Goal: Information Seeking & Learning: Learn about a topic

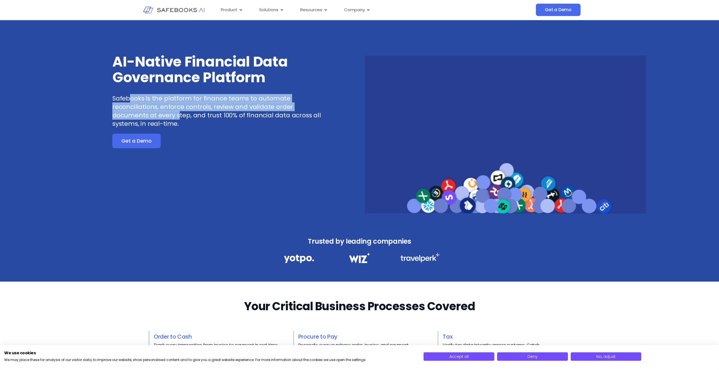
drag, startPoint x: 129, startPoint y: 98, endPoint x: 178, endPoint y: 114, distance: 50.9
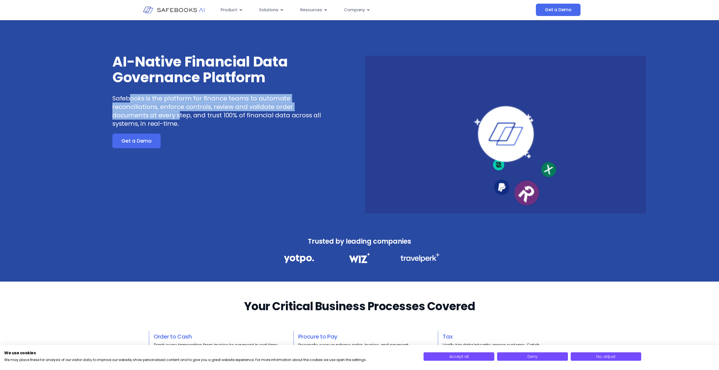
click at [178, 114] on p "Safebooks is the platform for finance teams to automate reconciliations, enforc…" at bounding box center [217, 111] width 211 height 34
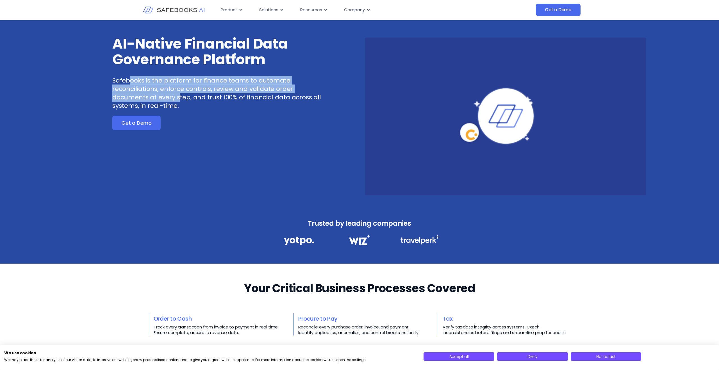
scroll to position [21, 0]
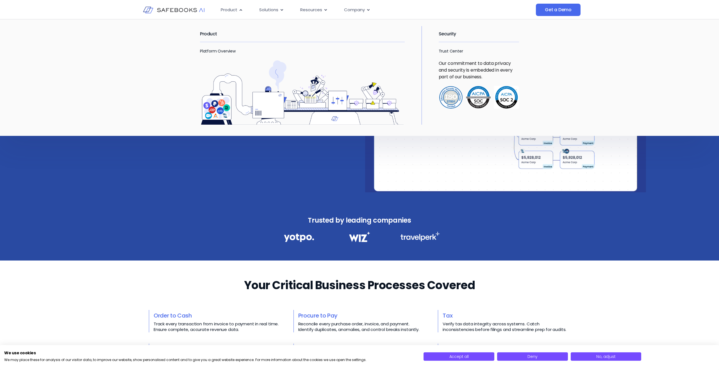
click at [212, 33] on h2 "Product" at bounding box center [302, 34] width 205 height 16
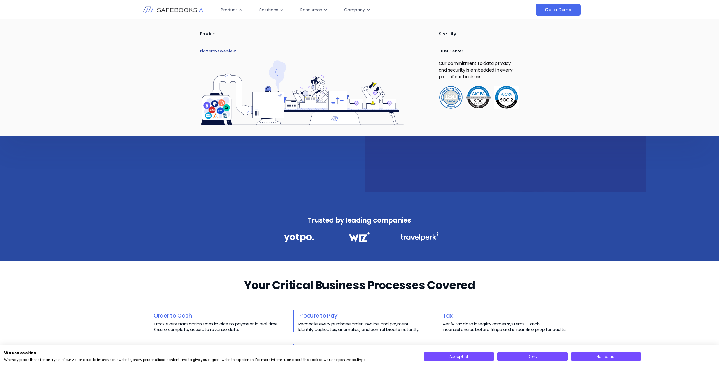
click at [208, 51] on link "Platform Overview" at bounding box center [218, 51] width 36 height 6
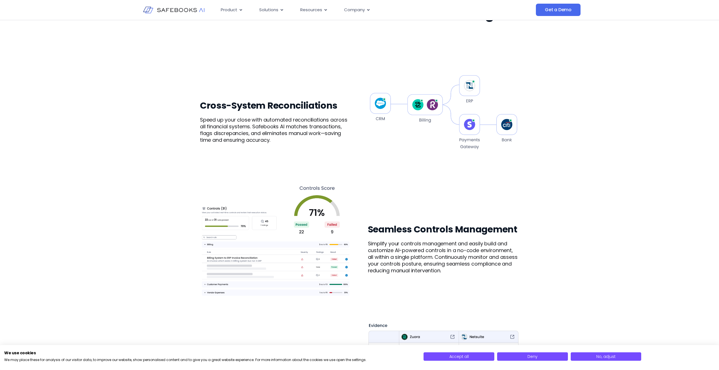
scroll to position [328, 0]
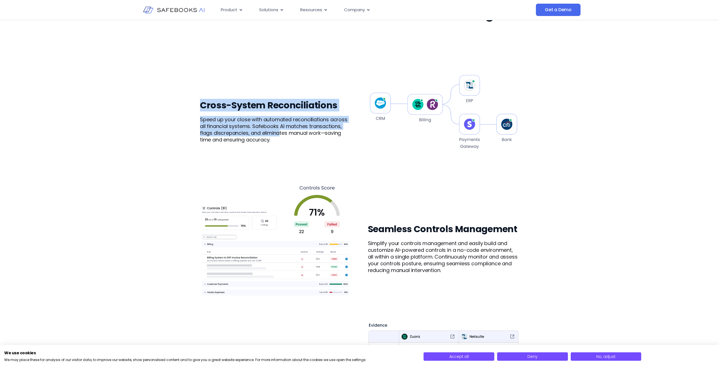
drag, startPoint x: 201, startPoint y: 103, endPoint x: 283, endPoint y: 133, distance: 87.2
click at [283, 133] on div "Cross-System Reconciliations Speed up your close with automated reconciliations…" at bounding box center [275, 122] width 151 height 44
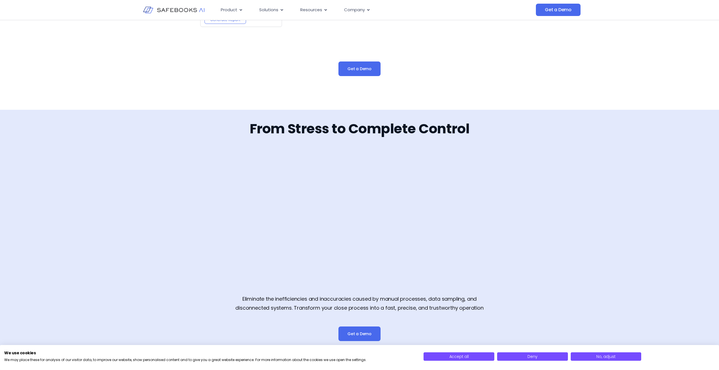
scroll to position [847, 0]
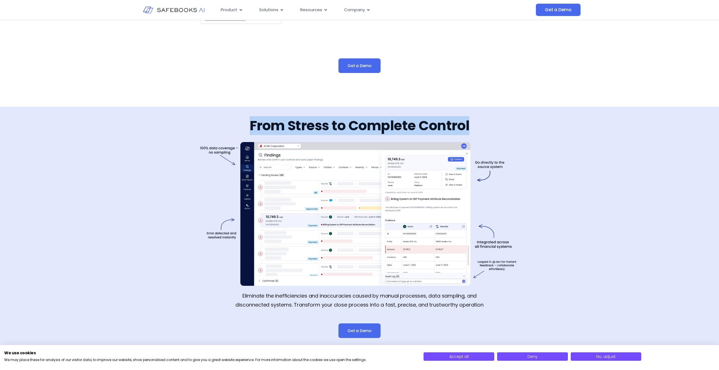
drag, startPoint x: 251, startPoint y: 127, endPoint x: 472, endPoint y: 126, distance: 221.1
click at [472, 126] on div "From Stress to Complete Control Eliminate the inefficiencies and inaccuracies c…" at bounding box center [359, 227] width 319 height 240
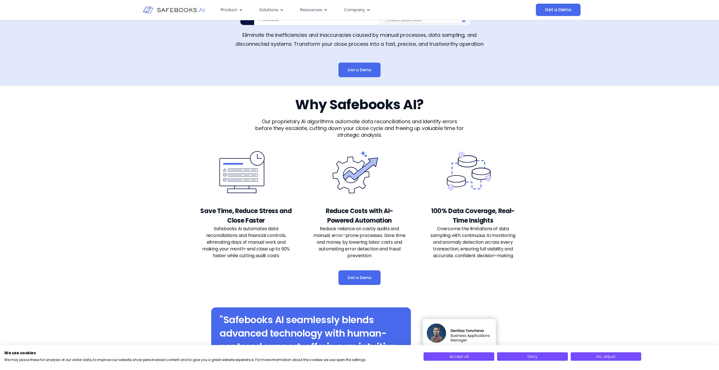
scroll to position [1138, 0]
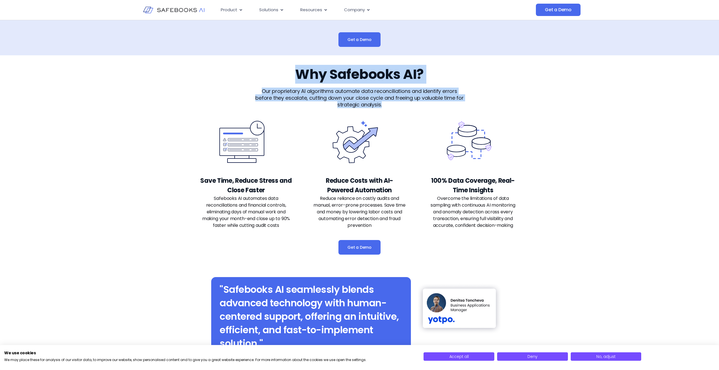
drag, startPoint x: 298, startPoint y: 72, endPoint x: 466, endPoint y: 111, distance: 172.8
click at [466, 111] on div "Get a Demo Why Safebooks AI? Our proprietary AI algorithms automate data reconc…" at bounding box center [359, 160] width 319 height 211
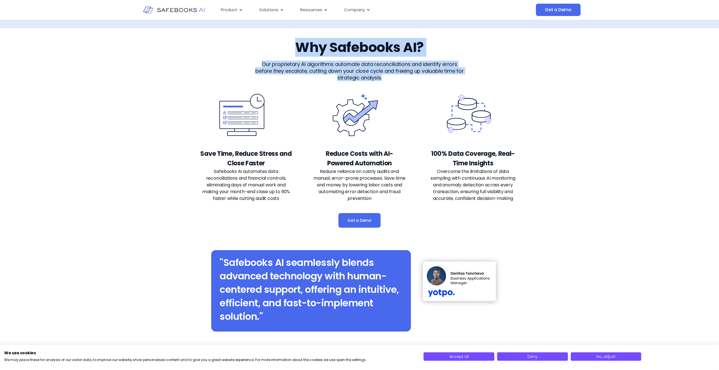
scroll to position [1221, 0]
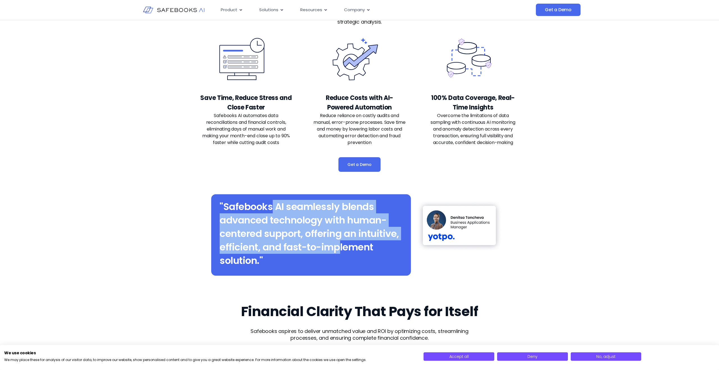
drag, startPoint x: 273, startPoint y: 203, endPoint x: 343, endPoint y: 242, distance: 80.0
click at [343, 242] on h2 ""Safebooks AI seamlessly blends advanced technology with human-centered support…" at bounding box center [311, 233] width 183 height 67
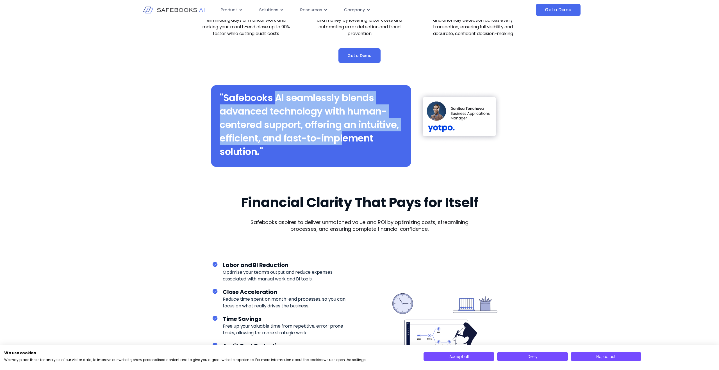
scroll to position [1337, 0]
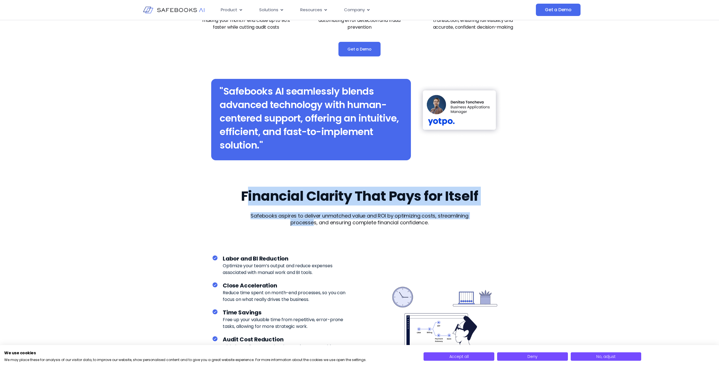
drag, startPoint x: 247, startPoint y: 191, endPoint x: 313, endPoint y: 223, distance: 73.7
click at [313, 223] on div "Financial Clarity That Pays for Itself Safebooks aspires to deliver unmatched v…" at bounding box center [359, 201] width 319 height 49
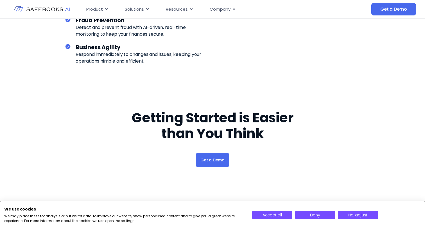
scroll to position [1699, 0]
